Goal: Communication & Community: Answer question/provide support

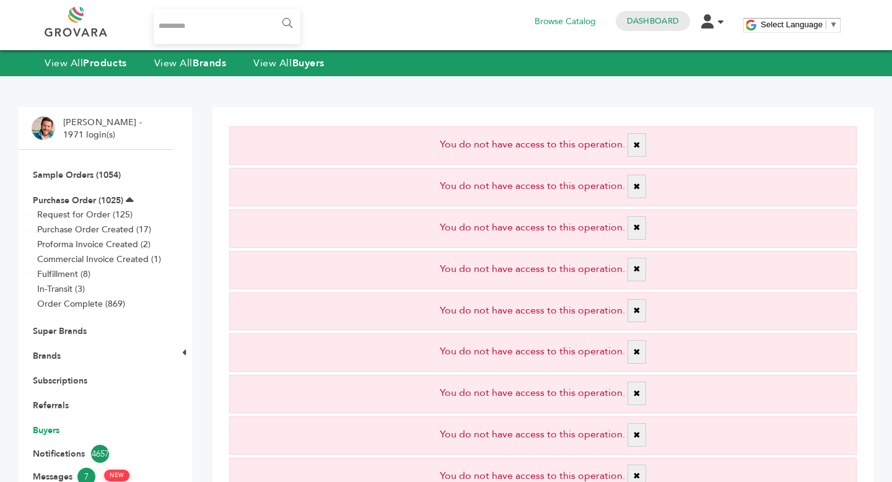
click at [57, 434] on link "Buyers" at bounding box center [46, 430] width 27 height 12
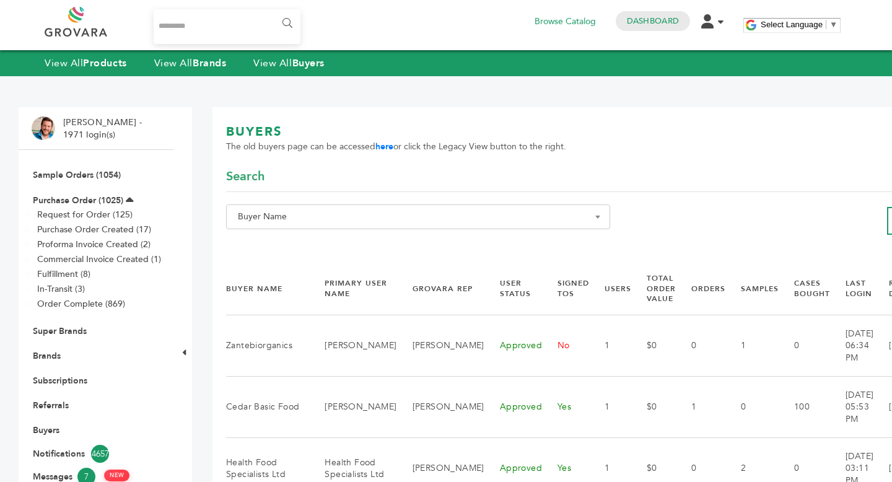
click at [310, 221] on span "Buyer Name" at bounding box center [418, 216] width 370 height 17
click at [303, 236] on input "Search" at bounding box center [416, 239] width 375 height 15
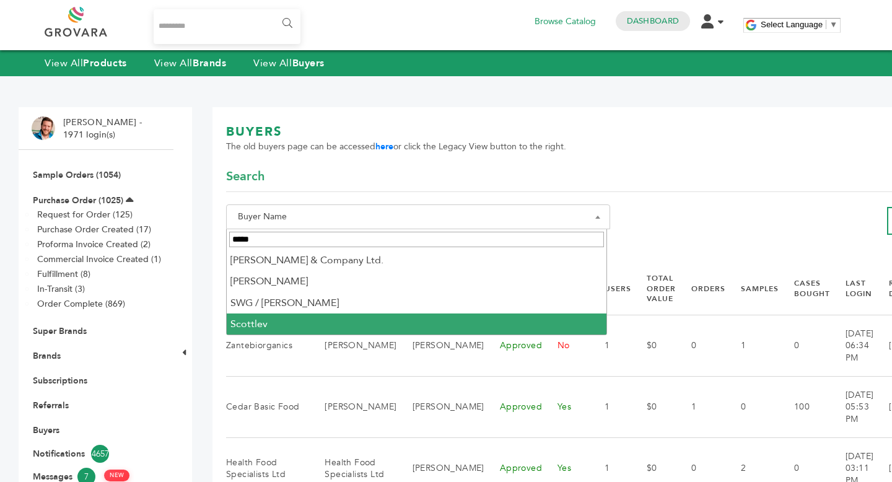
type input "*****"
select select "********"
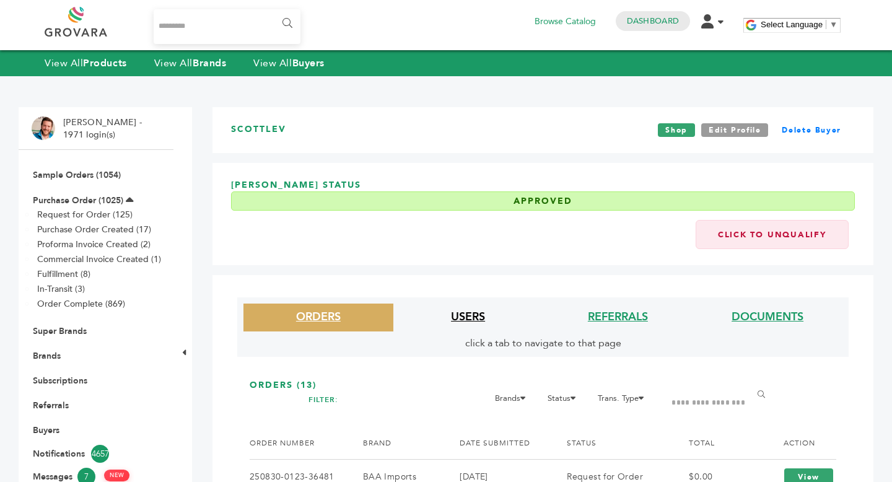
click at [462, 320] on link "USERS" at bounding box center [468, 316] width 34 height 15
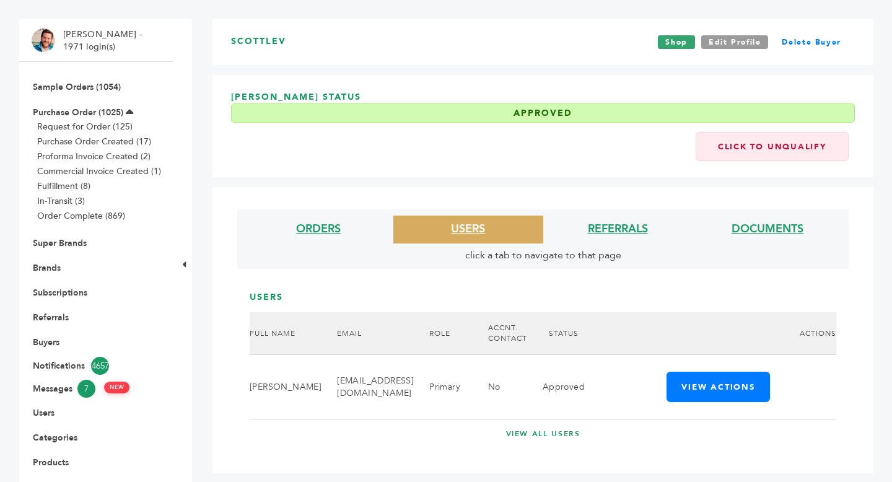
scroll to position [92, 0]
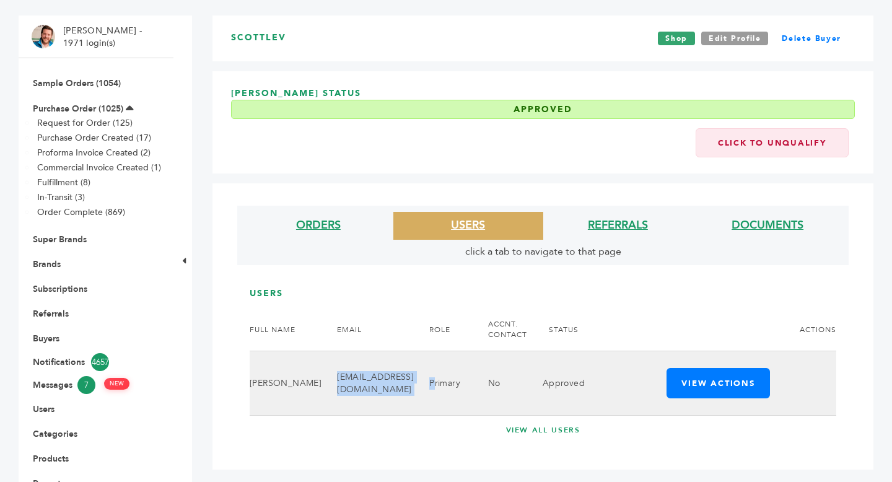
drag, startPoint x: 294, startPoint y: 384, endPoint x: 432, endPoint y: 388, distance: 138.2
click at [432, 388] on tr "Scott Lev SCOTTLEV696@GMAIL.COM Primary No Approved View Actions Edit Notificat…" at bounding box center [543, 383] width 587 height 64
click at [379, 400] on td "[EMAIL_ADDRESS][DOMAIN_NAME]" at bounding box center [368, 383] width 92 height 64
drag, startPoint x: 292, startPoint y: 385, endPoint x: 413, endPoint y: 388, distance: 120.8
click at [413, 388] on td "[EMAIL_ADDRESS][DOMAIN_NAME]" at bounding box center [368, 383] width 92 height 64
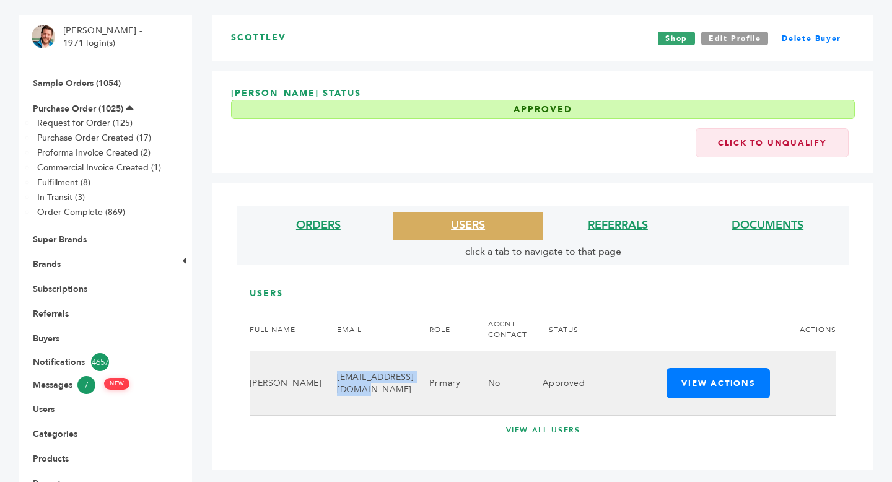
copy td "[EMAIL_ADDRESS][DOMAIN_NAME]"
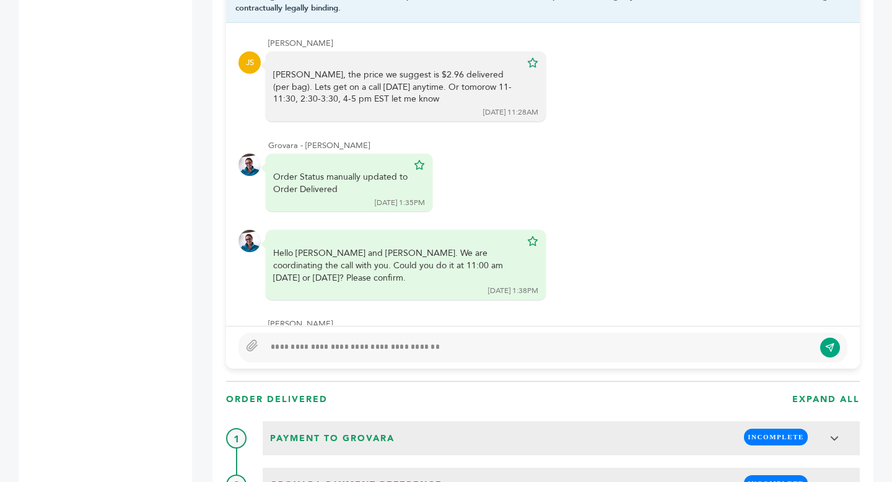
scroll to position [973, 0]
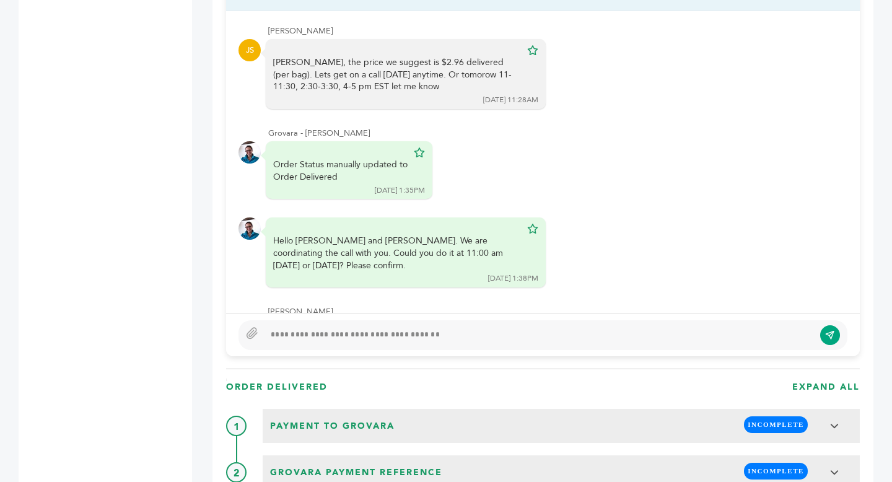
click at [380, 341] on div at bounding box center [540, 335] width 550 height 15
type textarea "**********"
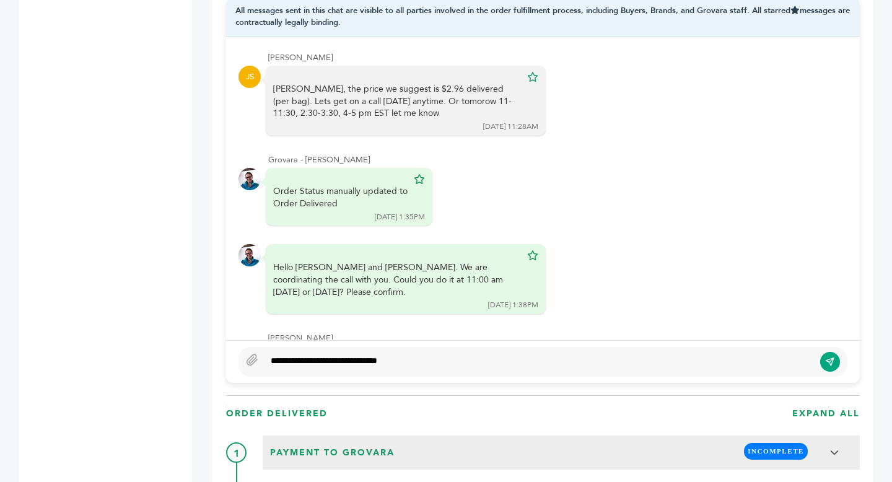
scroll to position [990, 0]
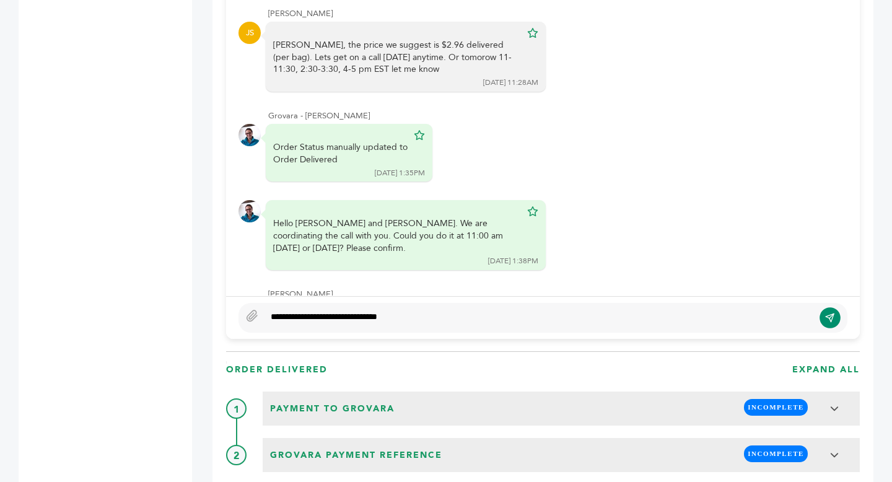
click at [830, 320] on icon "submit" at bounding box center [830, 317] width 8 height 8
